Goal: Use online tool/utility: Utilize a website feature to perform a specific function

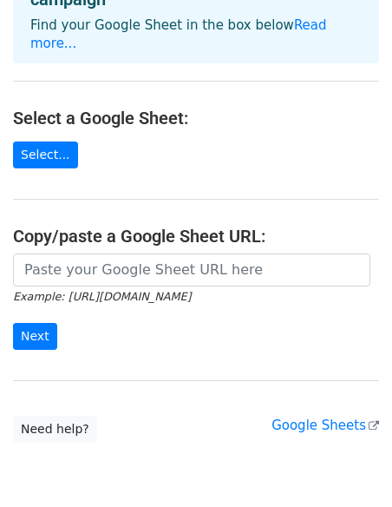
scroll to position [142, 0]
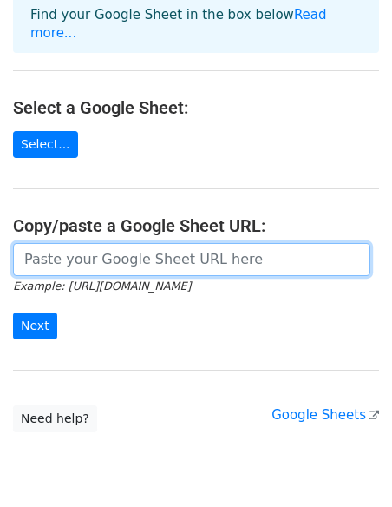
click at [79, 243] on input "url" at bounding box center [192, 259] width 358 height 33
paste input "[URL][DOMAIN_NAME]"
type input "[URL][DOMAIN_NAME]"
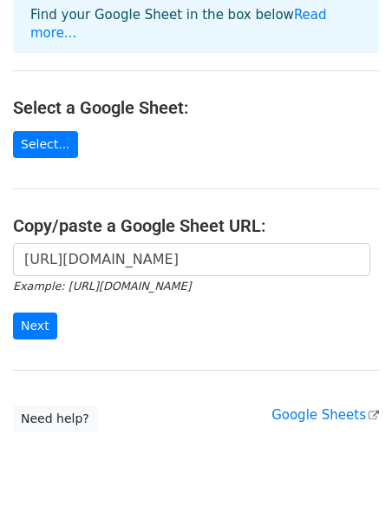
scroll to position [0, 0]
click at [37, 312] on input "Next" at bounding box center [35, 325] width 44 height 27
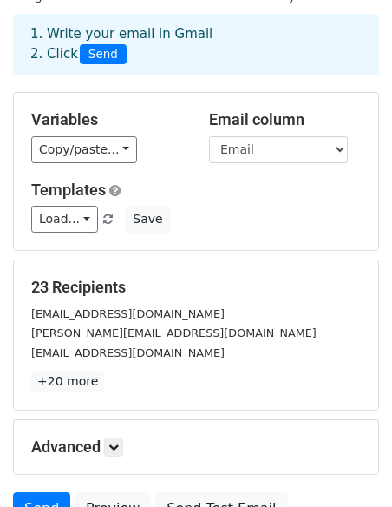
scroll to position [74, 0]
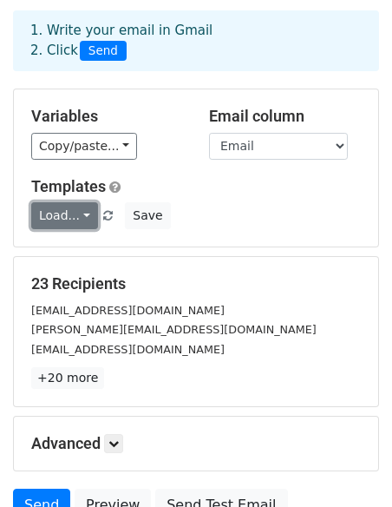
click at [77, 215] on link "Load..." at bounding box center [64, 215] width 67 height 27
click at [72, 214] on link "Load..." at bounding box center [64, 215] width 67 height 27
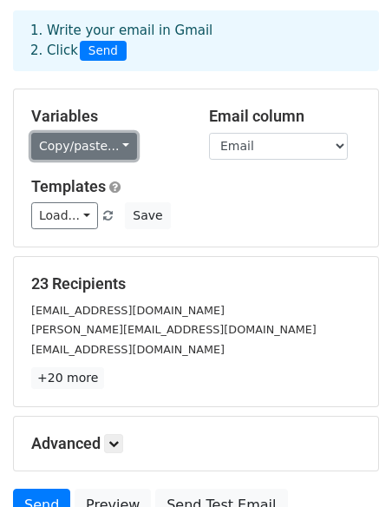
click at [82, 145] on link "Copy/paste..." at bounding box center [84, 146] width 106 height 27
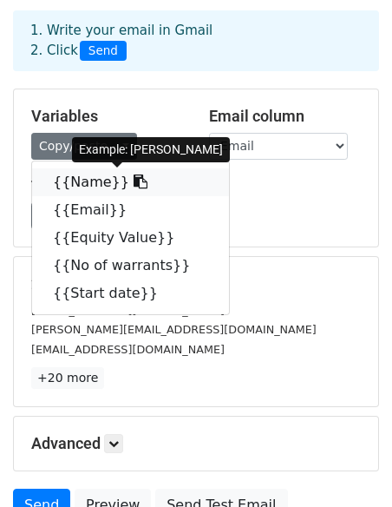
click at [83, 174] on link "{{Name}}" at bounding box center [130, 182] width 197 height 28
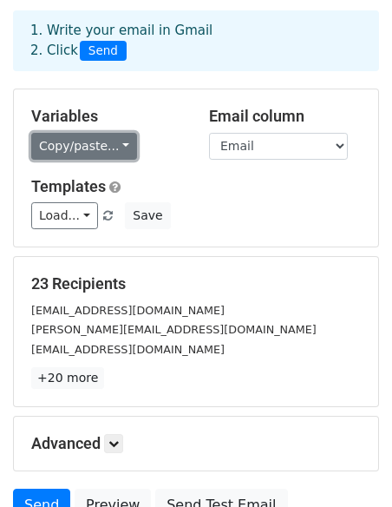
click at [62, 142] on link "Copy/paste..." at bounding box center [84, 146] width 106 height 27
